Goal: Transaction & Acquisition: Download file/media

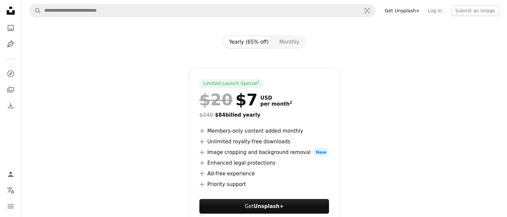
scroll to position [100, 0]
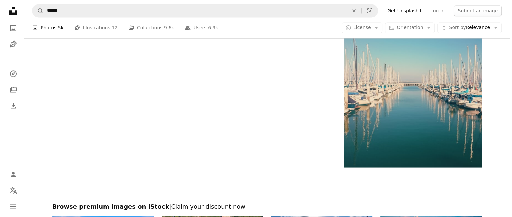
scroll to position [1100, 0]
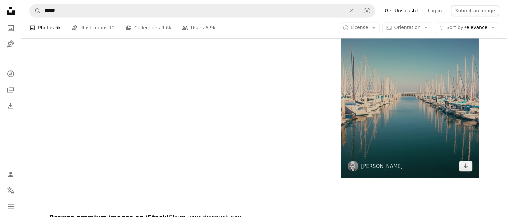
click at [387, 104] on img at bounding box center [410, 92] width 138 height 172
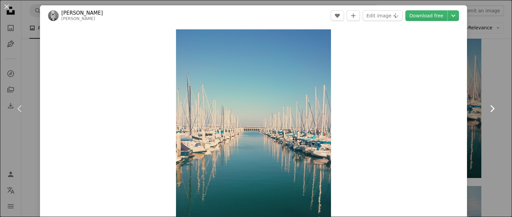
click at [480, 87] on link "Chevron right" at bounding box center [492, 109] width 40 height 64
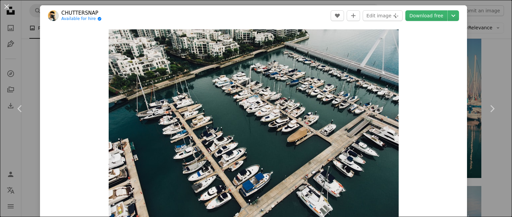
click at [499, 13] on div "An X shape Chevron left Chevron right CHUTTERSNAP Available for hire A checkmar…" at bounding box center [256, 108] width 512 height 217
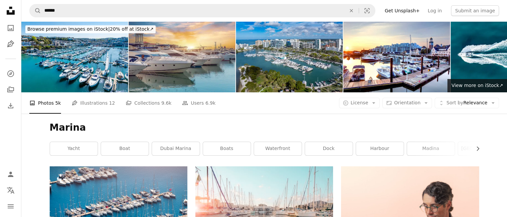
scroll to position [133, 0]
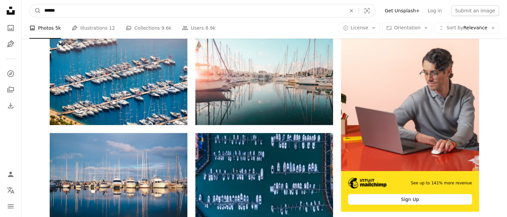
click at [72, 5] on input "******" at bounding box center [192, 10] width 303 height 13
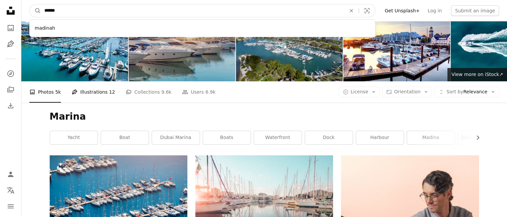
scroll to position [0, 0]
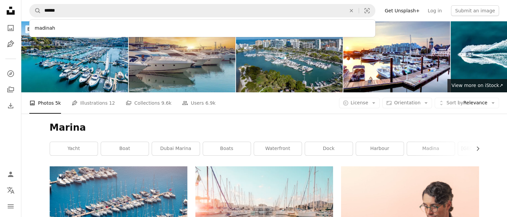
click at [137, 124] on h1 "Marina" at bounding box center [264, 128] width 429 height 12
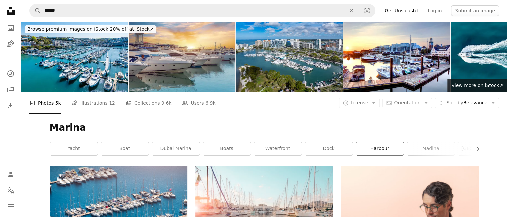
click at [393, 145] on link "harbour" at bounding box center [380, 148] width 48 height 13
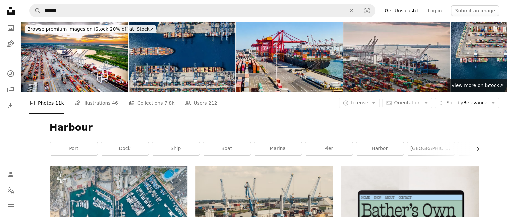
click at [478, 147] on icon "Chevron right" at bounding box center [477, 148] width 7 height 7
click at [420, 143] on link "lighthouse" at bounding box center [433, 148] width 48 height 13
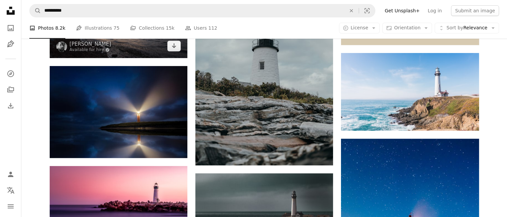
scroll to position [400, 0]
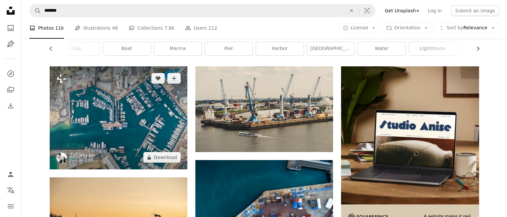
scroll to position [67, 0]
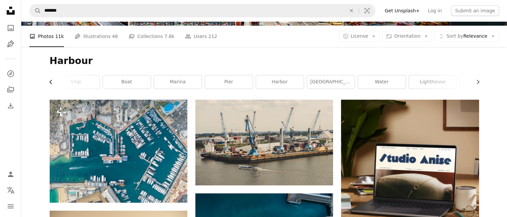
click at [49, 81] on icon "Chevron left" at bounding box center [51, 82] width 7 height 7
click at [113, 77] on link "dock" at bounding box center [125, 81] width 48 height 13
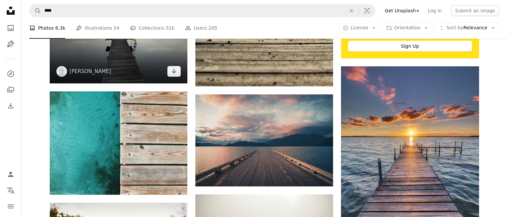
scroll to position [233, 0]
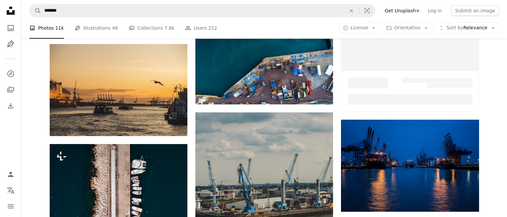
scroll to position [67, 0]
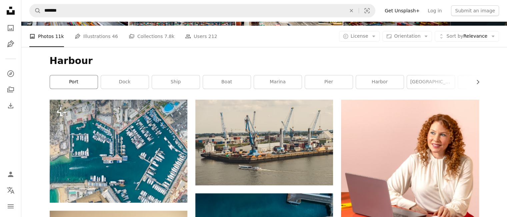
click at [76, 85] on link "port" at bounding box center [74, 81] width 48 height 13
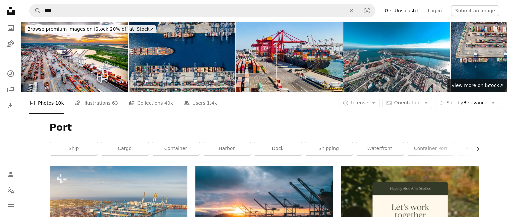
click at [480, 148] on icon "Chevron right" at bounding box center [477, 148] width 7 height 7
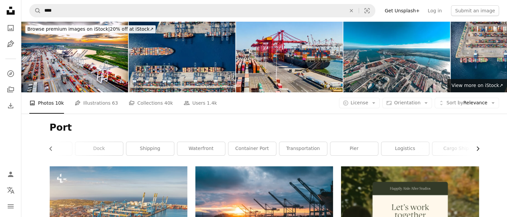
scroll to position [0, 180]
click at [480, 148] on div "Port Chevron left ship cargo container harbor dock shipping waterfront containe…" at bounding box center [264, 140] width 445 height 53
click at [364, 146] on link "pier" at bounding box center [353, 148] width 48 height 13
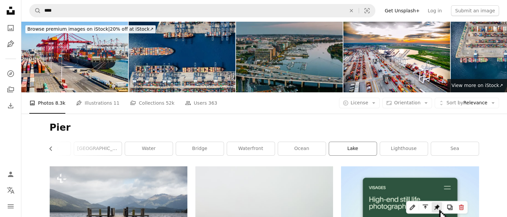
click at [355, 150] on link "lake" at bounding box center [353, 148] width 48 height 13
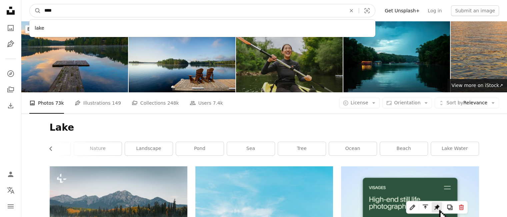
drag, startPoint x: 63, startPoint y: 14, endPoint x: 0, endPoint y: 13, distance: 63.0
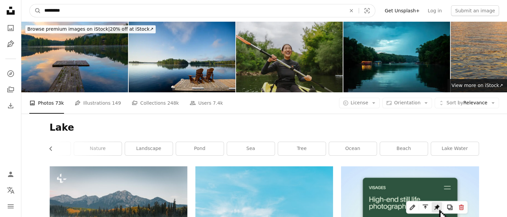
type input "**********"
click button "A magnifying glass" at bounding box center [35, 10] width 11 height 13
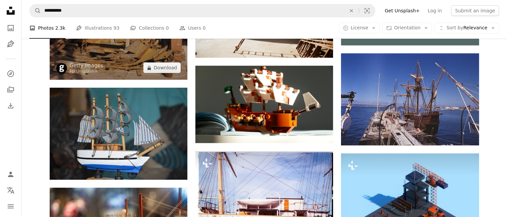
scroll to position [300, 0]
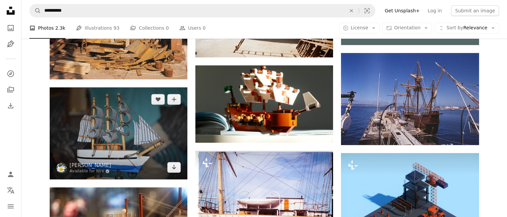
drag, startPoint x: 49, startPoint y: 125, endPoint x: 14, endPoint y: 137, distance: 37.5
drag, startPoint x: 14, startPoint y: 137, endPoint x: 55, endPoint y: 166, distance: 49.5
click at [55, 166] on img at bounding box center [119, 133] width 138 height 92
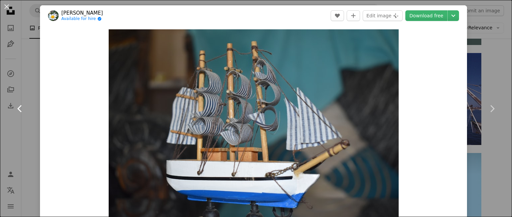
click at [31, 116] on link "Chevron left" at bounding box center [20, 109] width 40 height 64
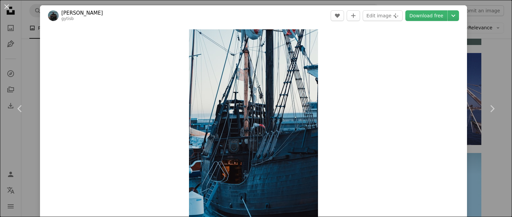
click at [488, 48] on div "An X shape Chevron left Chevron right [PERSON_NAME] gytisb A heart A plus sign …" at bounding box center [256, 108] width 512 height 217
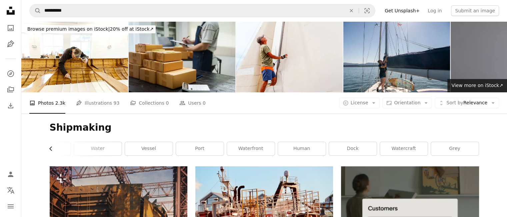
click at [49, 145] on icon "Chevron left" at bounding box center [51, 148] width 7 height 7
click at [50, 145] on button "Chevron left" at bounding box center [53, 148] width 7 height 13
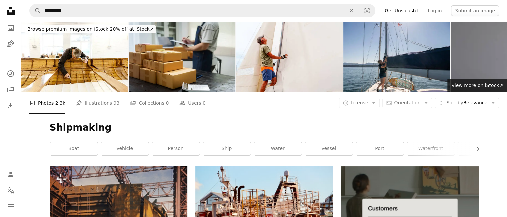
click at [50, 145] on div "boat" at bounding box center [74, 149] width 48 height 14
click at [44, 145] on div "Shipmaking Chevron right boat vehicle person ship water vessel port waterfront …" at bounding box center [264, 140] width 445 height 53
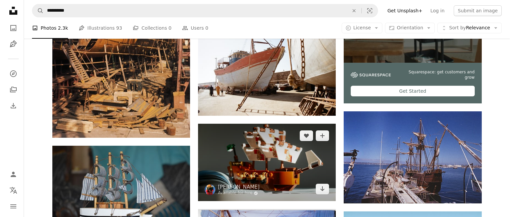
scroll to position [267, 0]
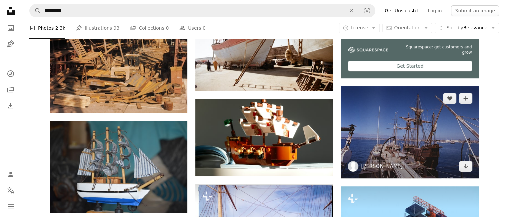
click at [433, 133] on img at bounding box center [410, 132] width 138 height 92
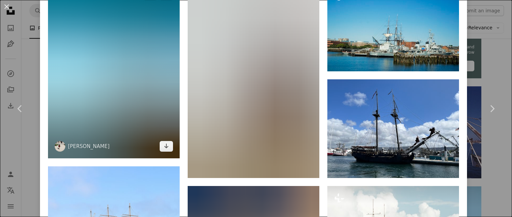
scroll to position [666, 0]
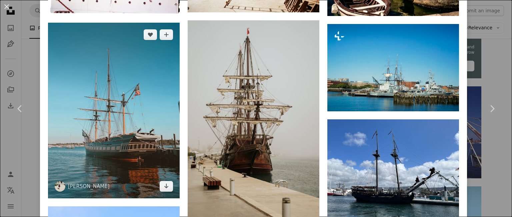
click at [132, 94] on img at bounding box center [114, 111] width 132 height 176
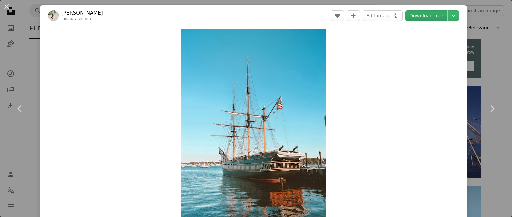
click at [429, 13] on link "Download free" at bounding box center [426, 15] width 42 height 11
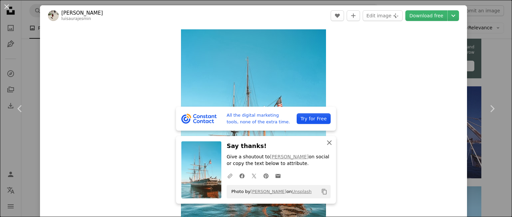
click at [328, 144] on icon "button" at bounding box center [329, 142] width 5 height 5
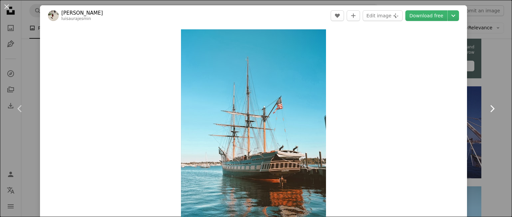
click at [482, 81] on link "Chevron right" at bounding box center [492, 109] width 40 height 64
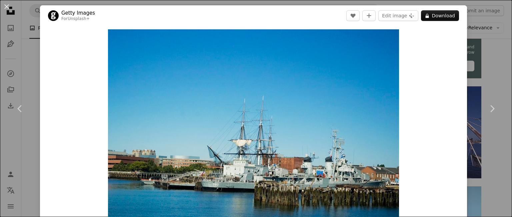
click at [497, 37] on div "An X shape Chevron left Chevron right Getty Images For Unsplash+ A heart A plus…" at bounding box center [256, 108] width 512 height 217
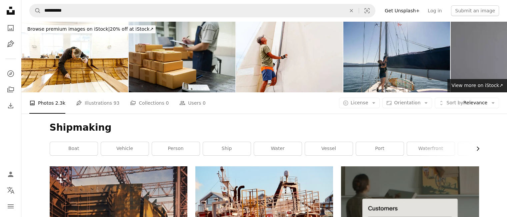
click at [480, 152] on icon "Chevron right" at bounding box center [477, 148] width 7 height 7
click at [481, 151] on div "Shipmaking Chevron left Chevron right boat vehicle person ship water vessel por…" at bounding box center [264, 140] width 445 height 53
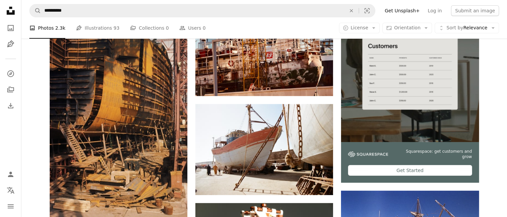
scroll to position [200, 0]
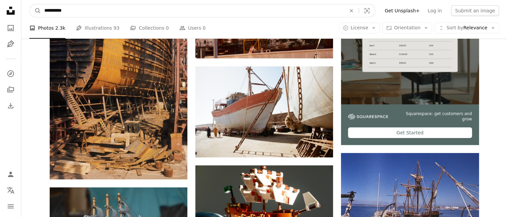
drag, startPoint x: 93, startPoint y: 14, endPoint x: 0, endPoint y: 17, distance: 93.4
type input "**********"
click button "A magnifying glass" at bounding box center [35, 10] width 11 height 13
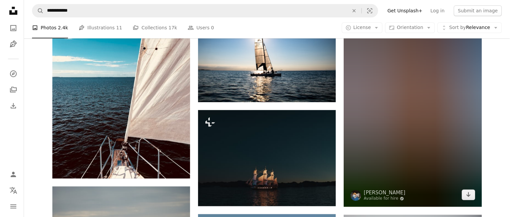
scroll to position [700, 0]
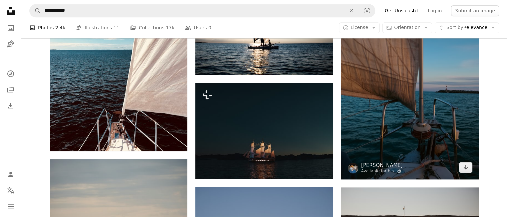
click at [413, 109] on img at bounding box center [410, 76] width 138 height 207
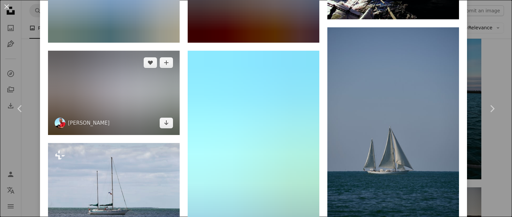
scroll to position [633, 0]
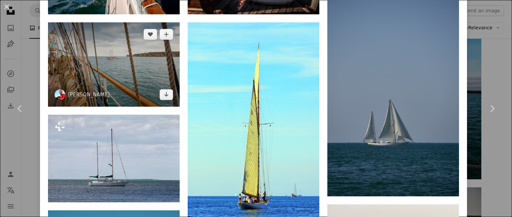
click at [112, 81] on img at bounding box center [114, 64] width 132 height 84
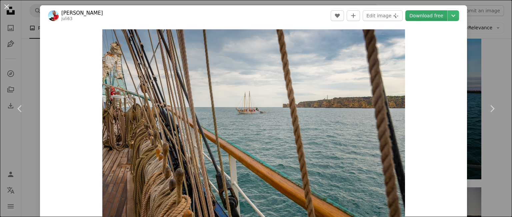
click at [412, 13] on link "Download free" at bounding box center [426, 15] width 42 height 11
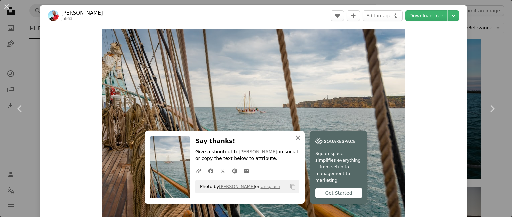
click at [296, 139] on icon "An X shape" at bounding box center [298, 138] width 8 height 8
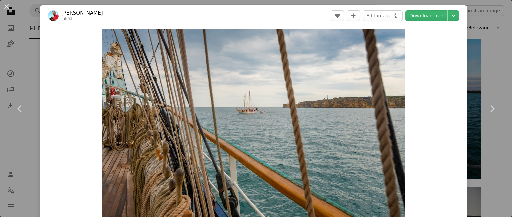
click at [498, 49] on div "An X shape Chevron left Chevron right [PERSON_NAME] juli63 A heart A plus sign …" at bounding box center [256, 108] width 512 height 217
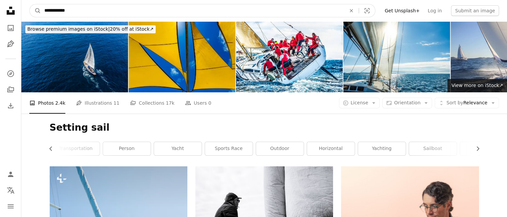
drag, startPoint x: 49, startPoint y: 17, endPoint x: 23, endPoint y: 46, distance: 38.5
type input "*"
type input "**********"
click button "A magnifying glass" at bounding box center [35, 10] width 11 height 13
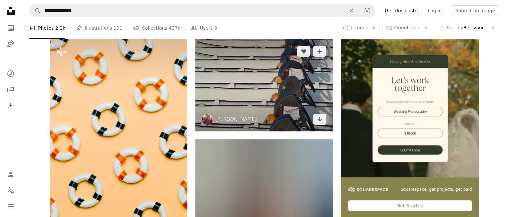
scroll to position [133, 0]
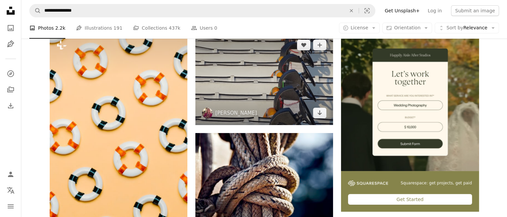
click at [241, 96] on img at bounding box center [264, 79] width 138 height 92
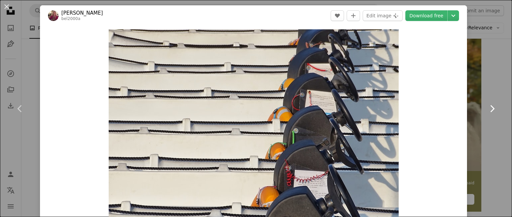
click at [496, 82] on link "Chevron right" at bounding box center [492, 109] width 40 height 64
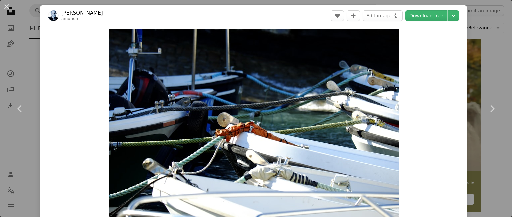
click at [483, 58] on div "An X shape Chevron left Chevron right [PERSON_NAME] amutiomi A heart A plus sig…" at bounding box center [256, 108] width 512 height 217
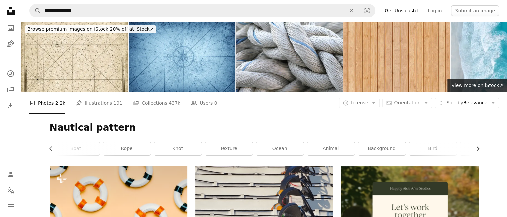
click at [479, 146] on div "Nautical pattern Chevron left Chevron right pattern nautical boat rope knot tex…" at bounding box center [264, 140] width 445 height 53
click at [479, 146] on icon "Chevron right" at bounding box center [477, 148] width 7 height 7
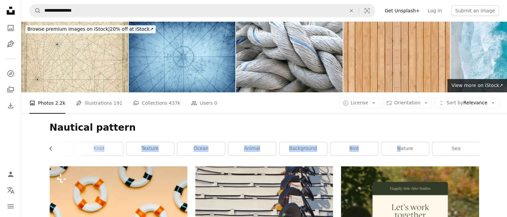
scroll to position [0, 180]
click at [479, 146] on div "Nautical pattern Chevron left pattern nautical boat rope knot texture ocean ani…" at bounding box center [264, 140] width 445 height 53
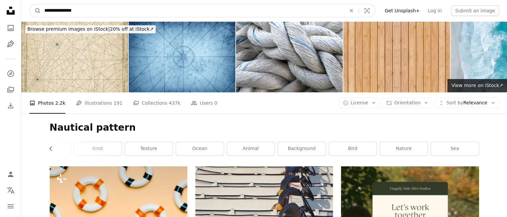
drag, startPoint x: 93, startPoint y: 15, endPoint x: 0, endPoint y: -54, distance: 116.2
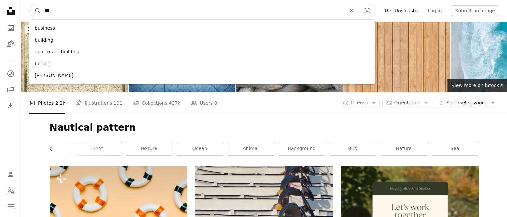
type input "****"
click button "A magnifying glass" at bounding box center [35, 10] width 11 height 13
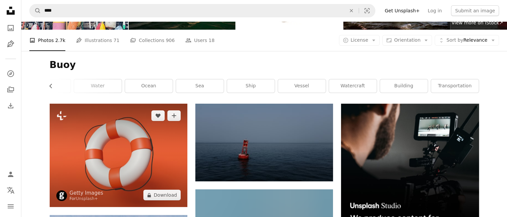
scroll to position [67, 0]
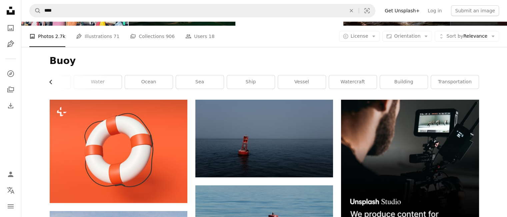
click at [51, 80] on icon "Chevron left" at bounding box center [51, 82] width 7 height 7
click at [53, 76] on button "Chevron left" at bounding box center [53, 81] width 7 height 13
click at [51, 79] on link "buoys" at bounding box center [74, 81] width 48 height 13
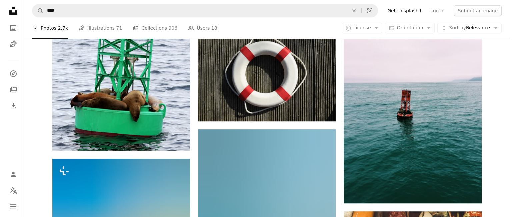
scroll to position [300, 0]
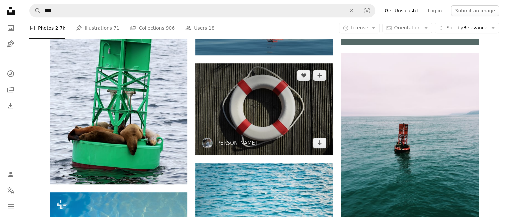
click at [255, 81] on img at bounding box center [264, 109] width 138 height 92
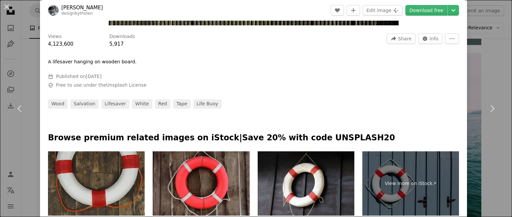
scroll to position [300, 0]
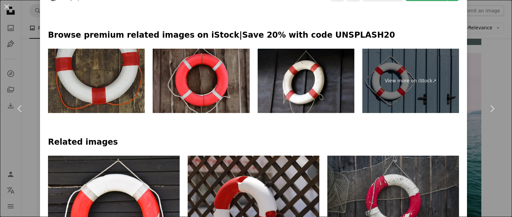
click at [123, 94] on img at bounding box center [96, 81] width 97 height 65
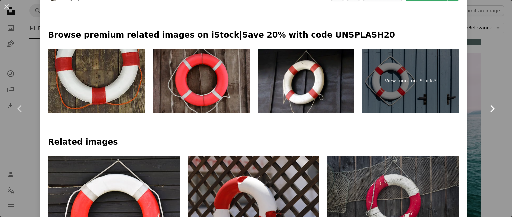
click at [484, 81] on link "Chevron right" at bounding box center [492, 109] width 40 height 64
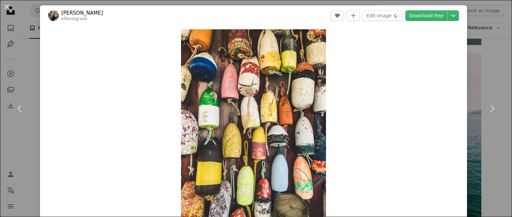
click at [488, 72] on div "An X shape Chevron left Chevron right [PERSON_NAME] ellecosgrave A heart A plus…" at bounding box center [256, 108] width 512 height 217
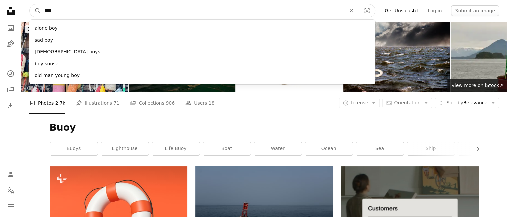
drag, startPoint x: 70, startPoint y: 11, endPoint x: 0, endPoint y: -2, distance: 70.8
type input "******"
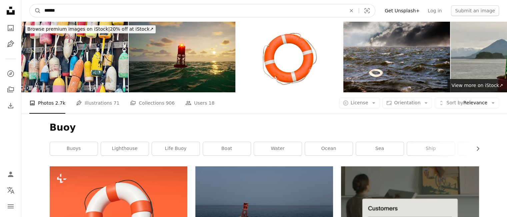
click button "A magnifying glass" at bounding box center [35, 10] width 11 height 13
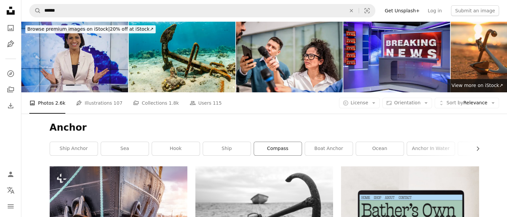
click at [279, 149] on link "compass" at bounding box center [278, 148] width 48 height 13
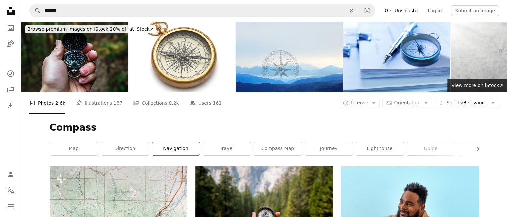
click at [177, 151] on link "navigation" at bounding box center [176, 148] width 48 height 13
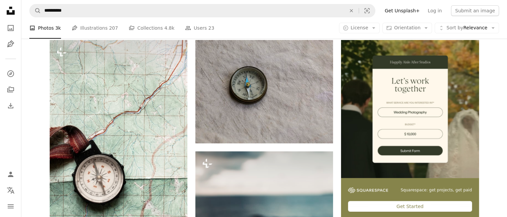
scroll to position [167, 0]
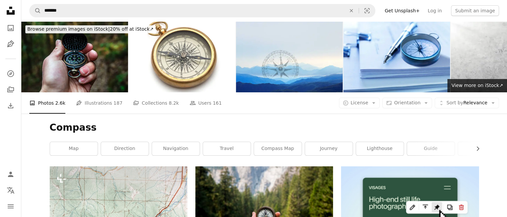
click at [482, 148] on div "Compass Chevron right map direction navigation travel compass map journey light…" at bounding box center [264, 140] width 445 height 53
click at [479, 148] on icon "Chevron right" at bounding box center [477, 148] width 7 height 7
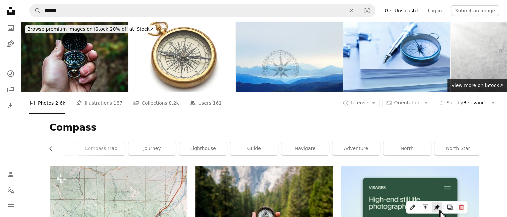
scroll to position [0, 180]
click at [479, 148] on div "Compass Chevron left map direction navigation travel compass map journey lighth…" at bounding box center [264, 140] width 445 height 53
click at [53, 144] on button "Chevron left" at bounding box center [53, 148] width 7 height 13
click at [54, 144] on button "Chevron left" at bounding box center [53, 148] width 7 height 13
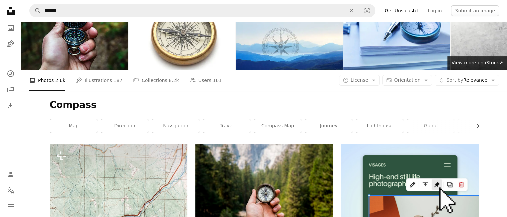
scroll to position [0, 0]
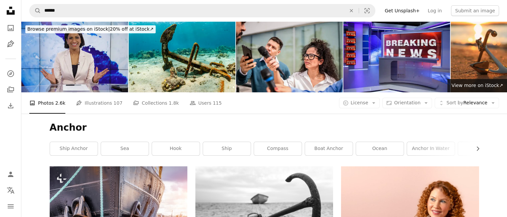
click at [229, 133] on h1 "Anchor" at bounding box center [264, 128] width 429 height 12
click at [478, 146] on icon "Chevron right" at bounding box center [477, 148] width 7 height 7
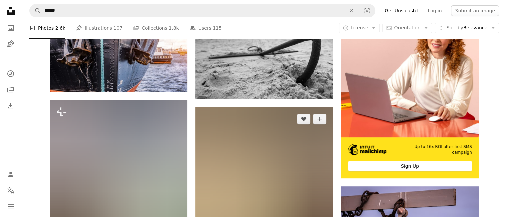
scroll to position [33, 0]
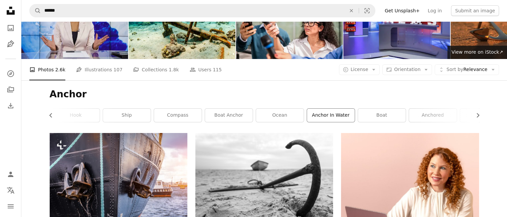
click at [329, 113] on link "anchor in water" at bounding box center [331, 115] width 48 height 13
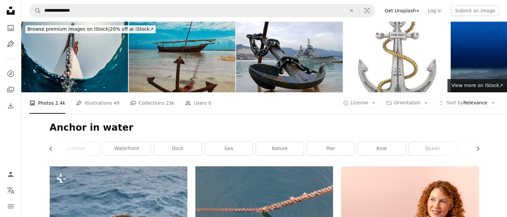
click at [47, 150] on div "Anchor in water Chevron left Chevron right water anchor outdoor waterfront dock…" at bounding box center [264, 140] width 445 height 53
click at [51, 149] on icon "Chevron left" at bounding box center [51, 148] width 7 height 7
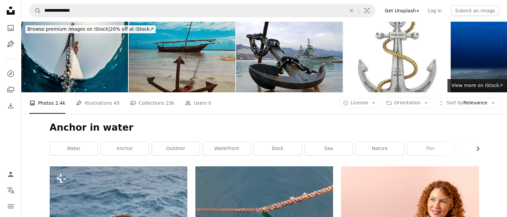
click at [476, 145] on icon "Chevron right" at bounding box center [477, 148] width 7 height 7
click at [475, 145] on icon "Chevron right" at bounding box center [477, 148] width 7 height 7
click at [475, 145] on link "port" at bounding box center [455, 148] width 48 height 13
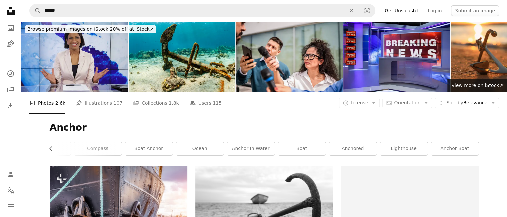
scroll to position [33, 0]
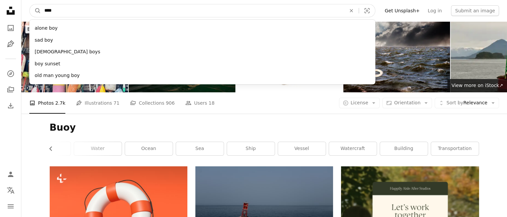
drag, startPoint x: 56, startPoint y: 11, endPoint x: 11, endPoint y: 13, distance: 45.0
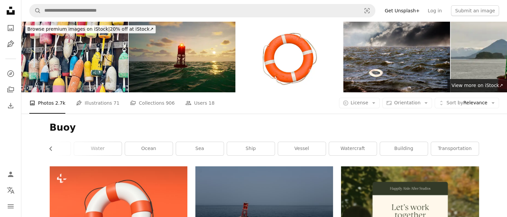
click at [234, 148] on link "ship" at bounding box center [251, 148] width 48 height 13
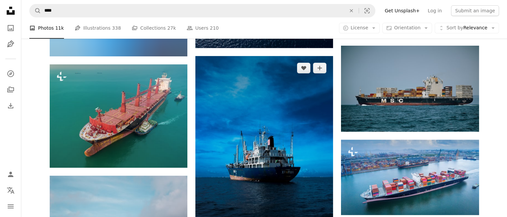
scroll to position [300, 0]
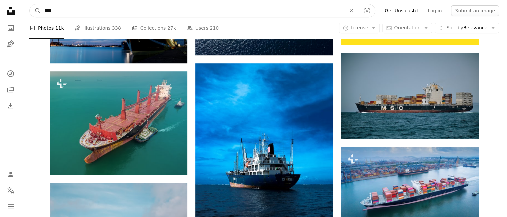
drag, startPoint x: 60, startPoint y: 15, endPoint x: 0, endPoint y: 36, distance: 63.8
type input "*******"
click at [30, 4] on button "A magnifying glass" at bounding box center [35, 10] width 11 height 13
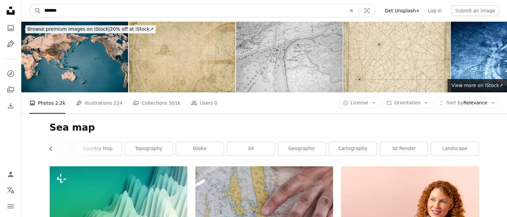
drag, startPoint x: 64, startPoint y: 10, endPoint x: 0, endPoint y: -10, distance: 67.0
type input "**********"
click button "A magnifying glass" at bounding box center [35, 10] width 11 height 13
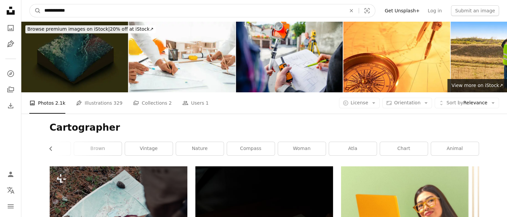
click at [45, 10] on input "**********" at bounding box center [192, 10] width 303 height 13
type input "**********"
click button "A magnifying glass" at bounding box center [35, 10] width 11 height 13
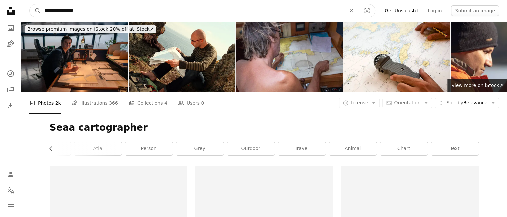
click at [53, 12] on input "**********" at bounding box center [192, 10] width 303 height 13
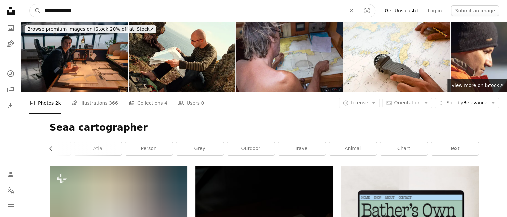
type input "**********"
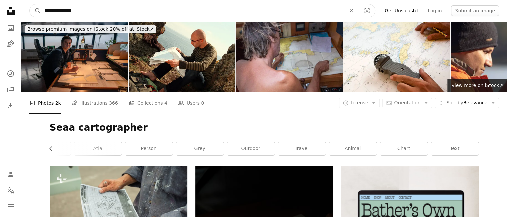
click at [30, 4] on button "A magnifying glass" at bounding box center [35, 10] width 11 height 13
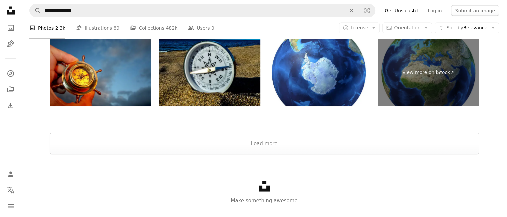
scroll to position [1366, 0]
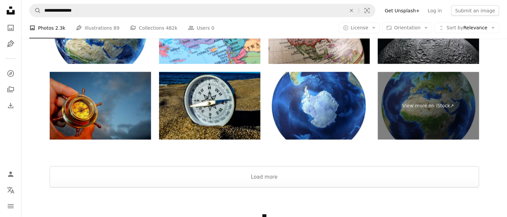
click at [89, 111] on img at bounding box center [100, 106] width 101 height 68
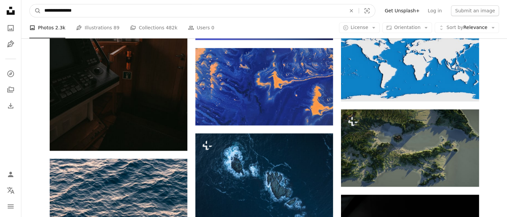
scroll to position [371, 0]
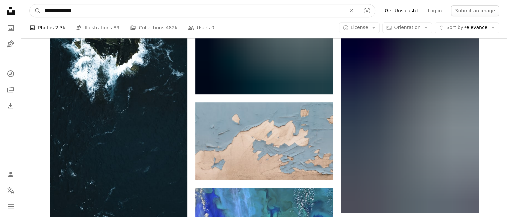
drag, startPoint x: 72, startPoint y: 4, endPoint x: 0, endPoint y: -58, distance: 94.3
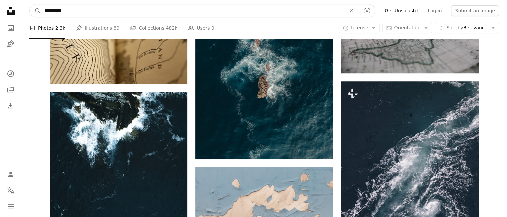
type input "**********"
click button "A magnifying glass" at bounding box center [35, 10] width 11 height 13
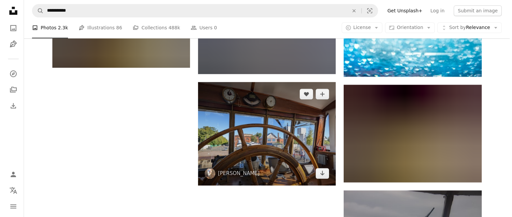
scroll to position [933, 0]
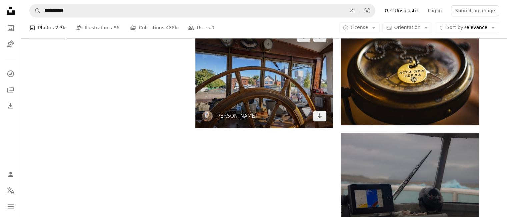
click at [283, 96] on img at bounding box center [264, 76] width 138 height 103
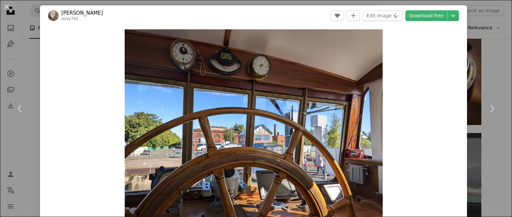
click at [491, 47] on div "An X shape Chevron left Chevron right [PERSON_NAME] aiivy782 A heart A plus sig…" at bounding box center [256, 108] width 512 height 217
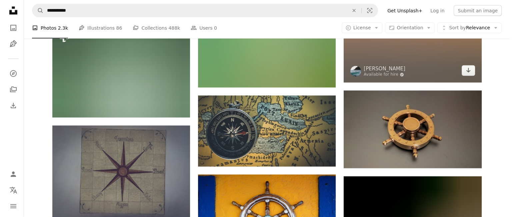
scroll to position [1266, 0]
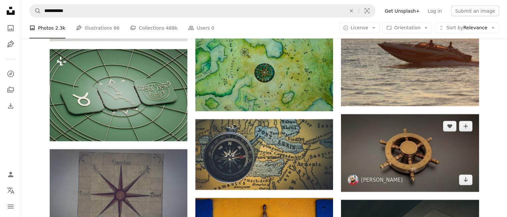
click at [405, 130] on img at bounding box center [410, 152] width 138 height 77
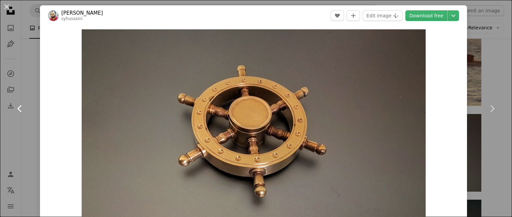
click at [24, 112] on icon "Chevron left" at bounding box center [20, 108] width 11 height 11
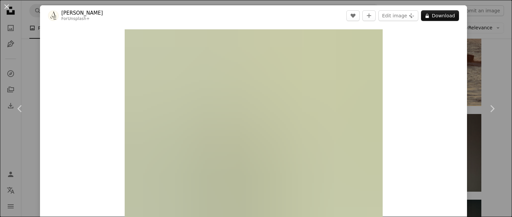
scroll to position [133, 0]
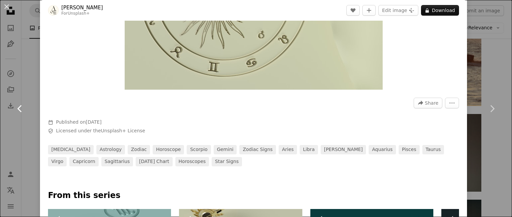
click at [33, 104] on link "Chevron left" at bounding box center [20, 109] width 40 height 64
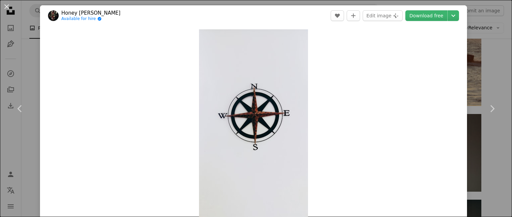
click at [482, 47] on div "An X shape Chevron left Chevron right Honey [PERSON_NAME] Available for hire A …" at bounding box center [256, 108] width 512 height 217
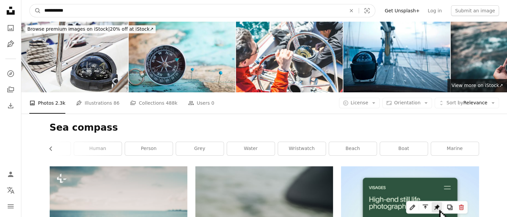
drag, startPoint x: 78, startPoint y: 11, endPoint x: 0, endPoint y: 12, distance: 77.7
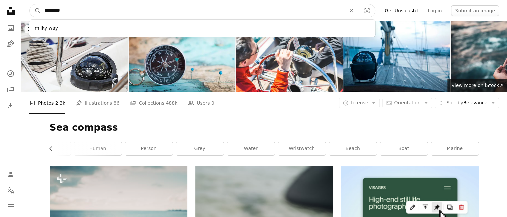
type input "*********"
click at [30, 4] on button "A magnifying glass" at bounding box center [35, 10] width 11 height 13
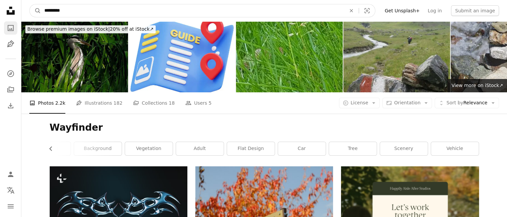
drag, startPoint x: 96, startPoint y: 17, endPoint x: 13, endPoint y: 25, distance: 83.0
type input "*"
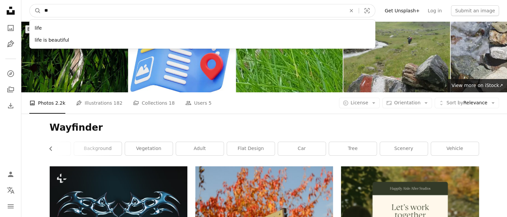
type input "*"
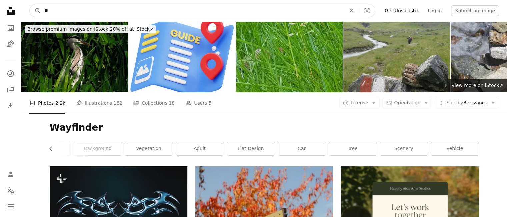
type input "*"
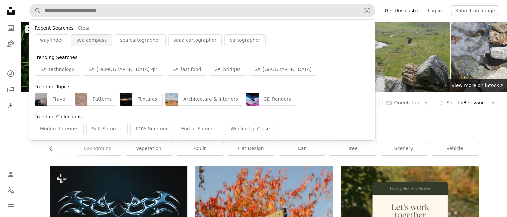
click at [93, 40] on span "sea compass" at bounding box center [91, 40] width 30 height 7
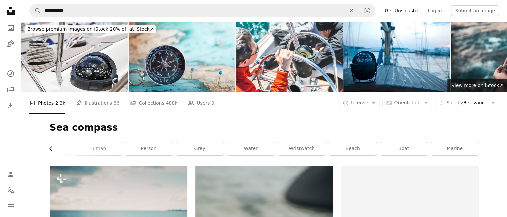
click at [56, 148] on button "Chevron left" at bounding box center [53, 148] width 7 height 13
click at [471, 146] on link "wristwatch" at bounding box center [482, 148] width 48 height 13
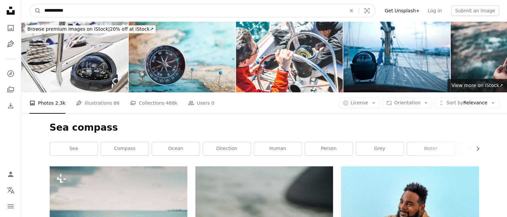
drag, startPoint x: 99, startPoint y: 11, endPoint x: 0, endPoint y: -32, distance: 108.0
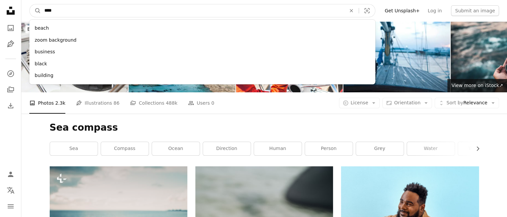
type input "****"
click at [30, 4] on button "A magnifying glass" at bounding box center [35, 10] width 11 height 13
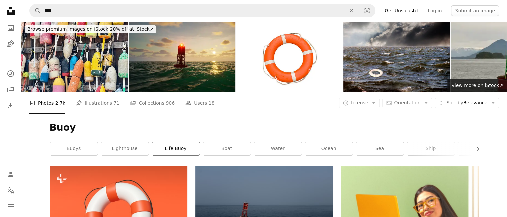
click at [166, 150] on link "life buoy" at bounding box center [176, 148] width 48 height 13
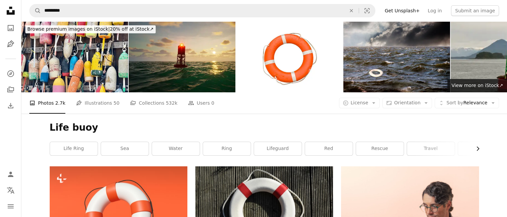
click at [479, 147] on icon "Chevron right" at bounding box center [477, 148] width 7 height 7
click at [480, 146] on div "Life buoy Chevron left Chevron right life ring sea water ring lifeguard red res…" at bounding box center [264, 140] width 445 height 53
click at [480, 150] on icon "Chevron right" at bounding box center [477, 148] width 7 height 7
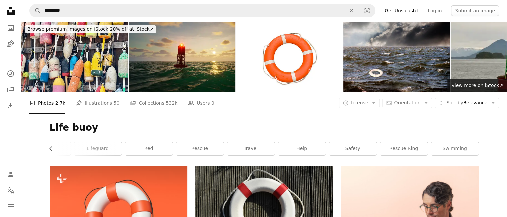
click at [480, 150] on div "Life buoy Chevron left life ring sea water ring lifeguard red rescue travel hel…" at bounding box center [264, 140] width 445 height 53
drag, startPoint x: 51, startPoint y: 147, endPoint x: 46, endPoint y: 149, distance: 5.2
click at [50, 148] on icon "Chevron left" at bounding box center [51, 148] width 7 height 7
click at [46, 149] on div "Life buoy Chevron left Chevron right life ring sea water ring lifeguard red res…" at bounding box center [264, 140] width 445 height 53
click at [47, 148] on div "Life buoy Chevron left Chevron right life ring sea water ring lifeguard red res…" at bounding box center [264, 140] width 445 height 53
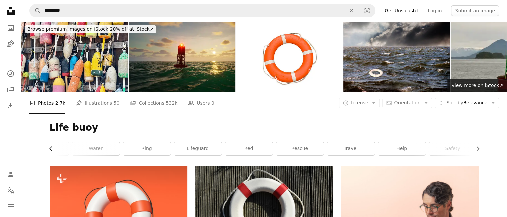
click at [50, 148] on icon "Chevron left" at bounding box center [51, 148] width 7 height 7
click at [50, 148] on link "life ring" at bounding box center [74, 148] width 48 height 13
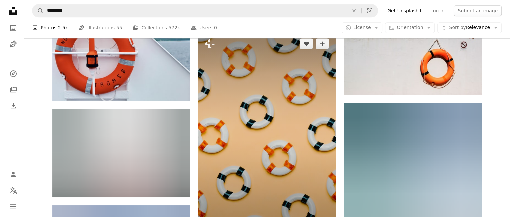
scroll to position [500, 0]
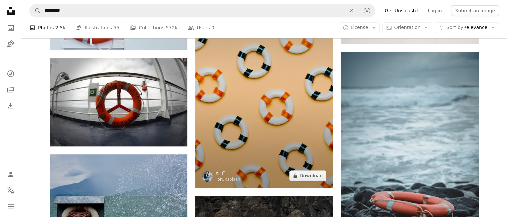
click at [278, 124] on img at bounding box center [264, 84] width 138 height 207
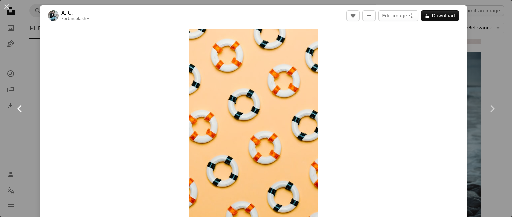
click at [33, 82] on link "Chevron left" at bounding box center [20, 109] width 40 height 64
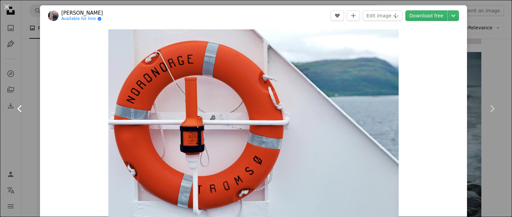
click at [16, 89] on link "Chevron left" at bounding box center [20, 109] width 40 height 64
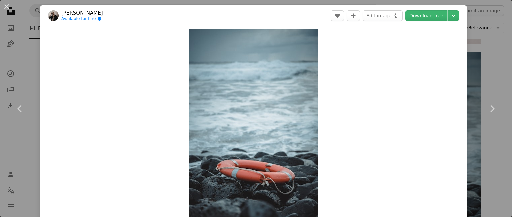
click at [496, 55] on div "An X shape Chevron left Chevron right Janosch Diggelmann Available for hire A c…" at bounding box center [256, 108] width 512 height 217
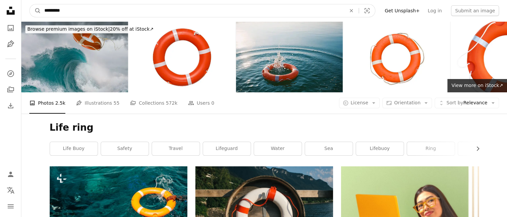
drag, startPoint x: 93, startPoint y: 12, endPoint x: 0, endPoint y: 39, distance: 96.4
type input "*********"
click button "A magnifying glass" at bounding box center [35, 10] width 11 height 13
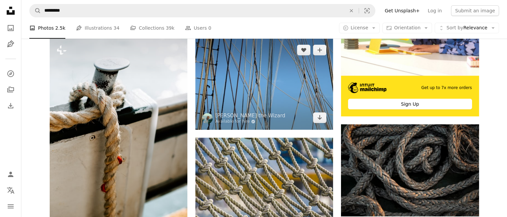
scroll to position [200, 0]
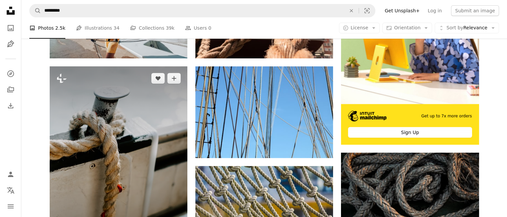
drag, startPoint x: 128, startPoint y: 143, endPoint x: 141, endPoint y: 139, distance: 13.4
click at [129, 143] on img at bounding box center [119, 169] width 138 height 206
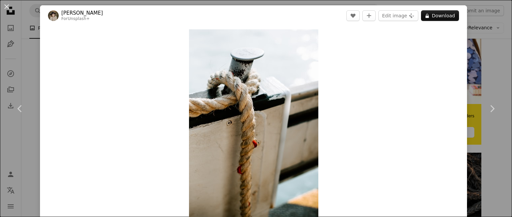
click at [488, 39] on div "An X shape Chevron left Chevron right Kateryna Hliznitsova For Unsplash+ A hear…" at bounding box center [256, 108] width 512 height 217
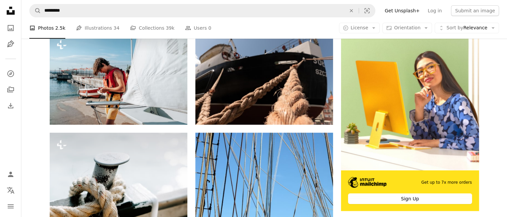
scroll to position [67, 0]
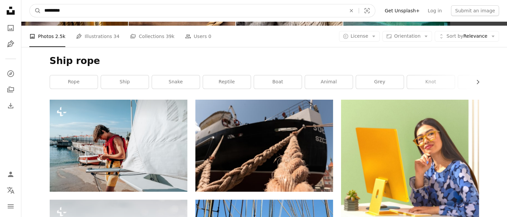
click at [71, 5] on nav "A magnifying glass ********* An X shape Visual search Filters Get Unsplash+ Log…" at bounding box center [264, 10] width 486 height 21
drag, startPoint x: 71, startPoint y: 7, endPoint x: 0, endPoint y: 17, distance: 71.4
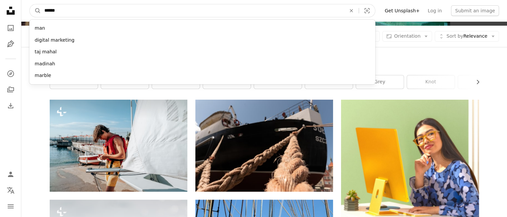
type input "******"
click at [30, 4] on button "A magnifying glass" at bounding box center [35, 10] width 11 height 13
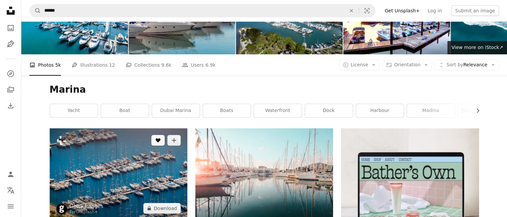
scroll to position [67, 0]
